Goal: Information Seeking & Learning: Learn about a topic

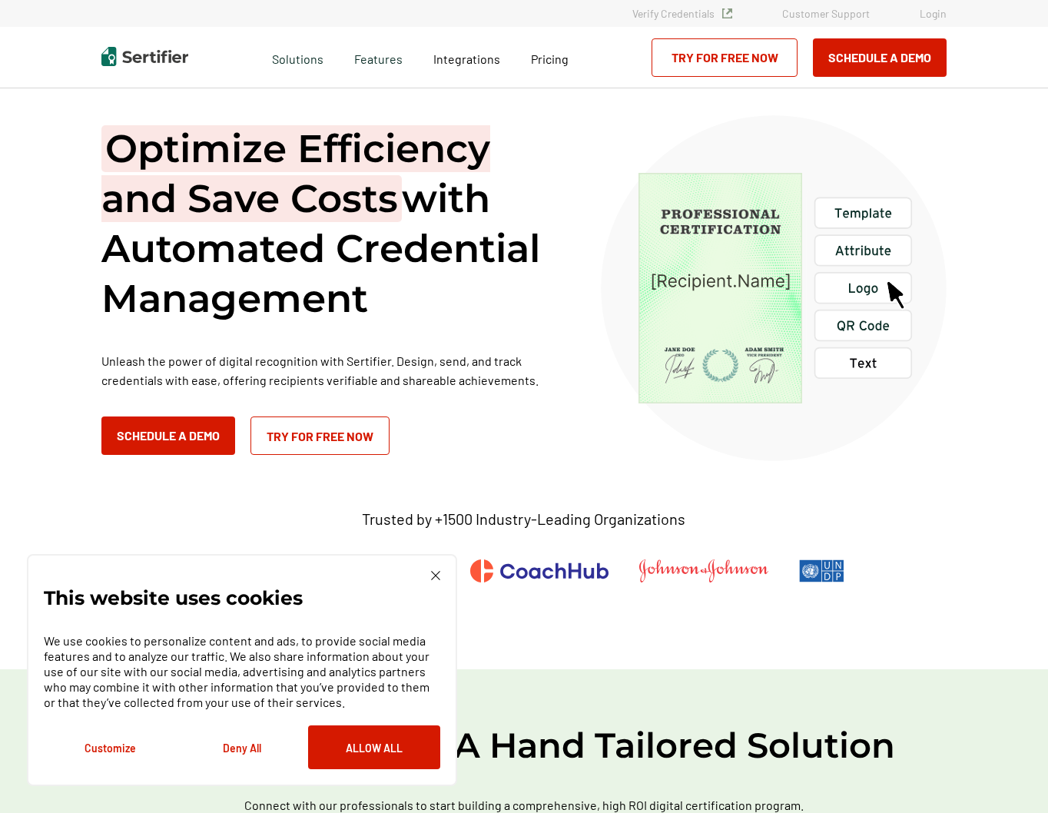
click at [440, 576] on div "This website uses cookies We use cookies to personalize content and ads, to pro…" at bounding box center [242, 670] width 430 height 232
click at [436, 576] on img at bounding box center [435, 575] width 9 height 9
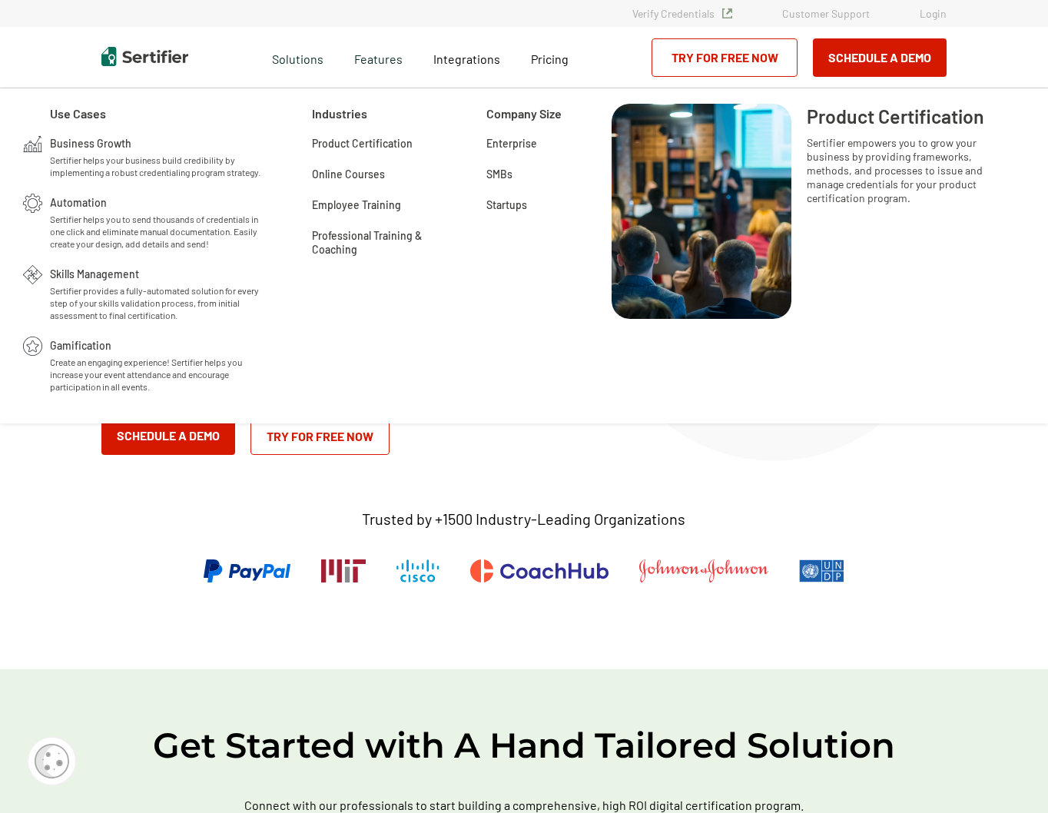
click at [357, 147] on span "Product Certification" at bounding box center [362, 142] width 101 height 15
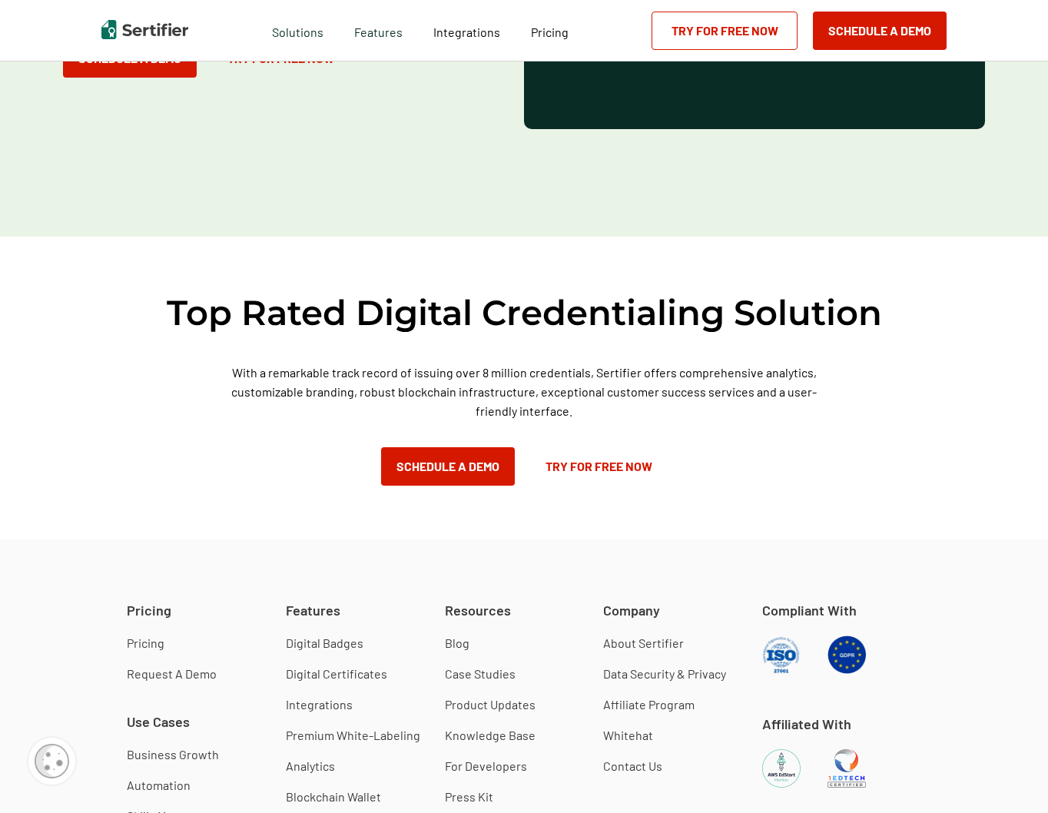
scroll to position [2639, 0]
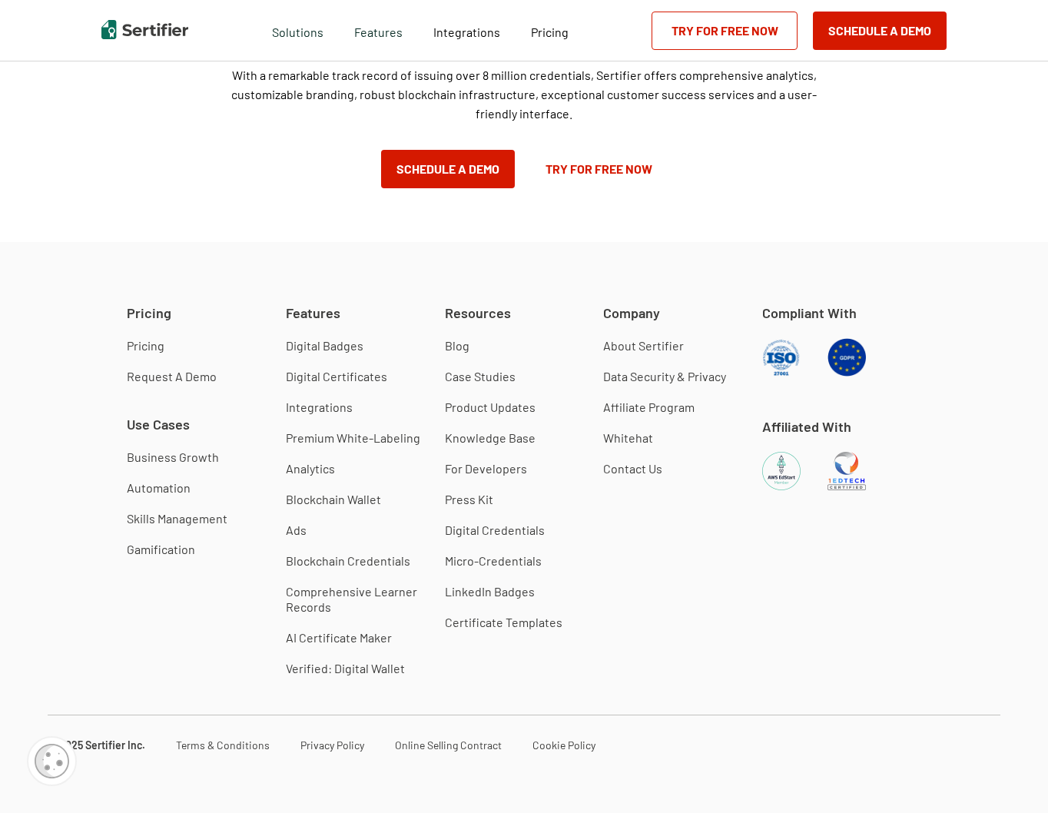
click at [331, 347] on link "Digital Badges" at bounding box center [325, 345] width 78 height 15
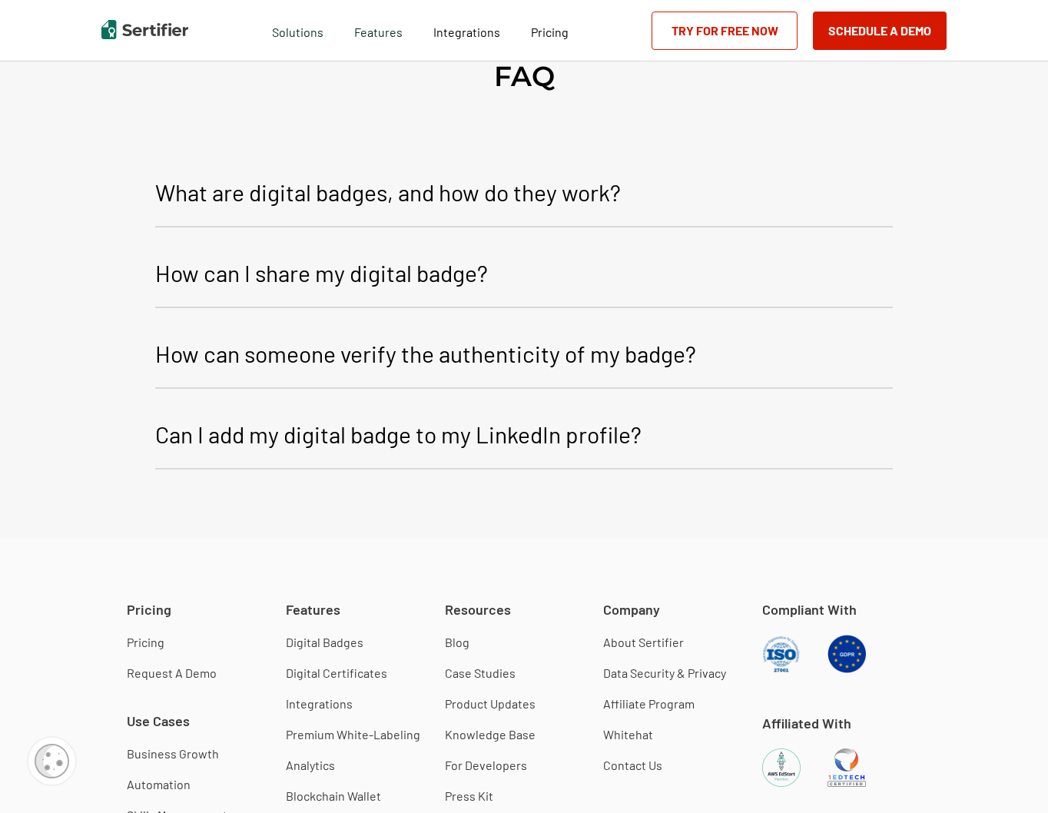
scroll to position [6434, 0]
